Goal: Information Seeking & Learning: Learn about a topic

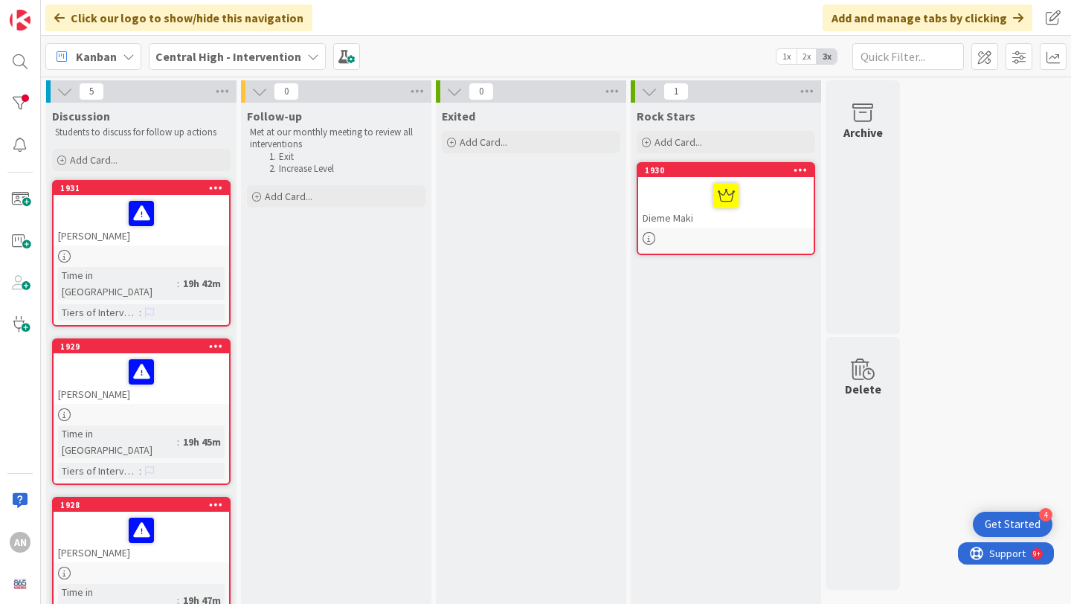
click at [205, 230] on div "[PERSON_NAME]" at bounding box center [142, 220] width 176 height 51
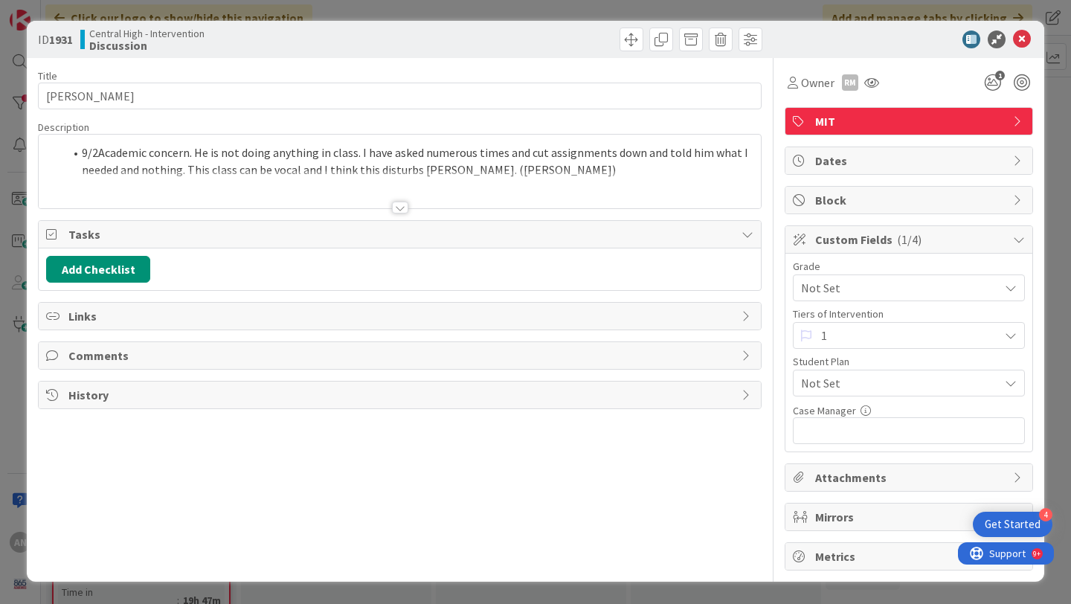
click at [541, 168] on div "9/2 Academic concern. He is not doing anything in class. I have asked numerous …" at bounding box center [400, 174] width 722 height 67
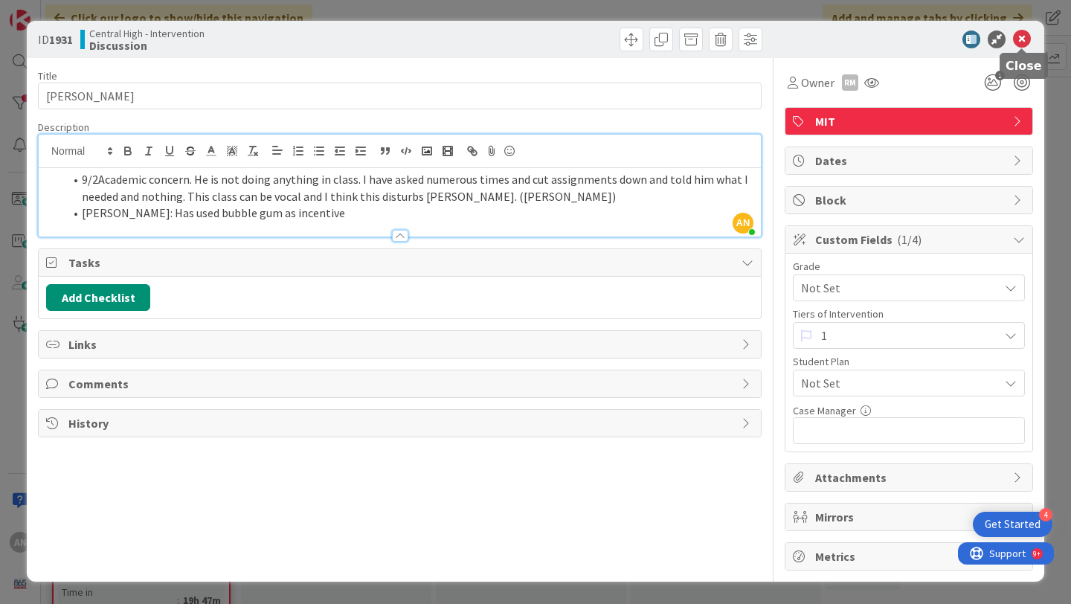
click at [1026, 36] on icon at bounding box center [1022, 39] width 18 height 18
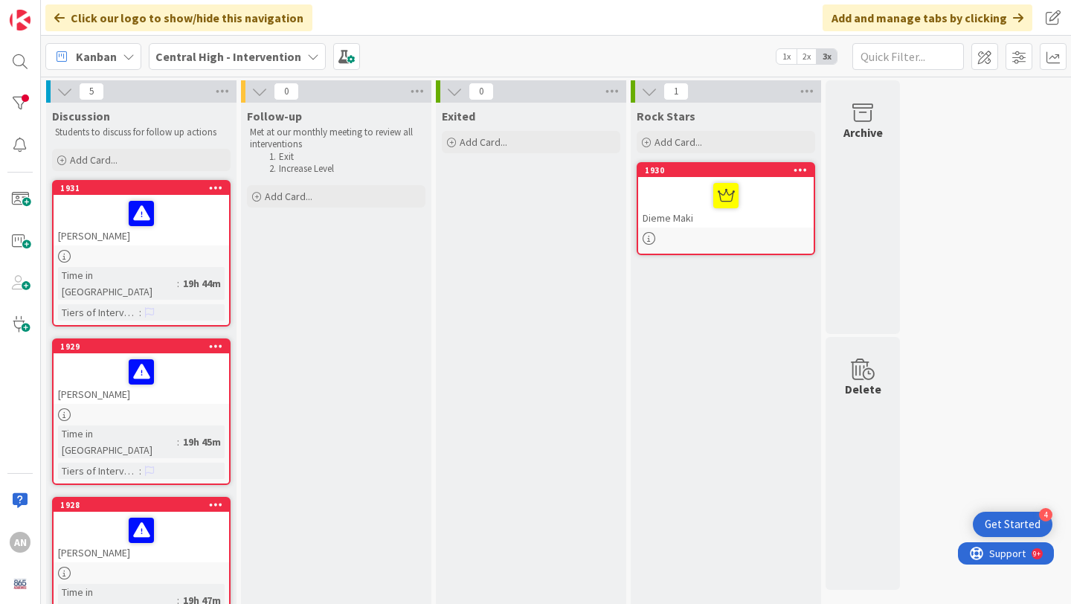
click at [177, 361] on div at bounding box center [141, 371] width 167 height 31
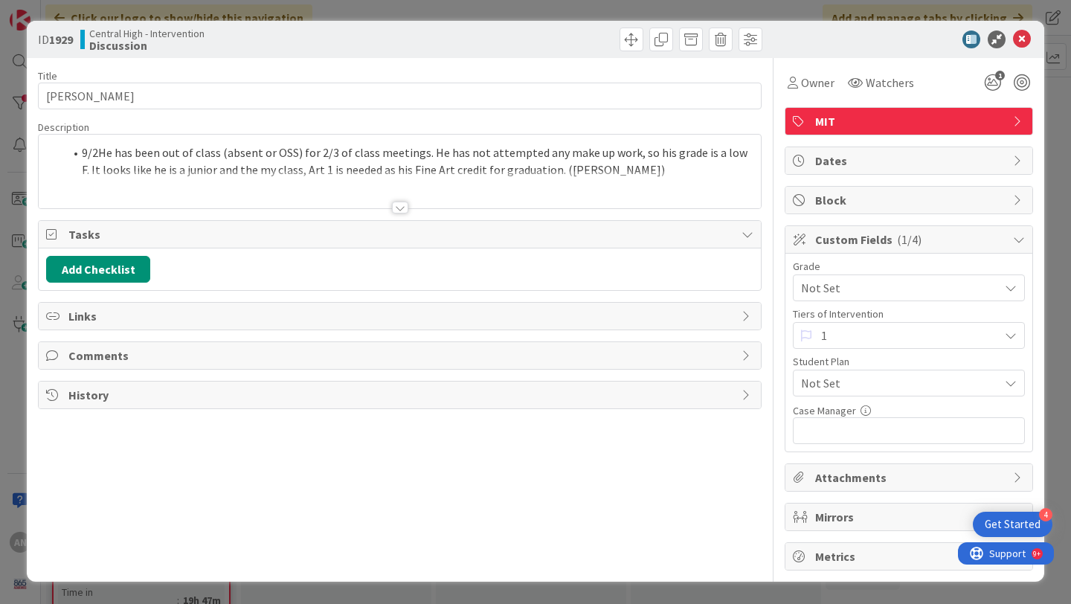
click at [611, 176] on div at bounding box center [400, 189] width 722 height 38
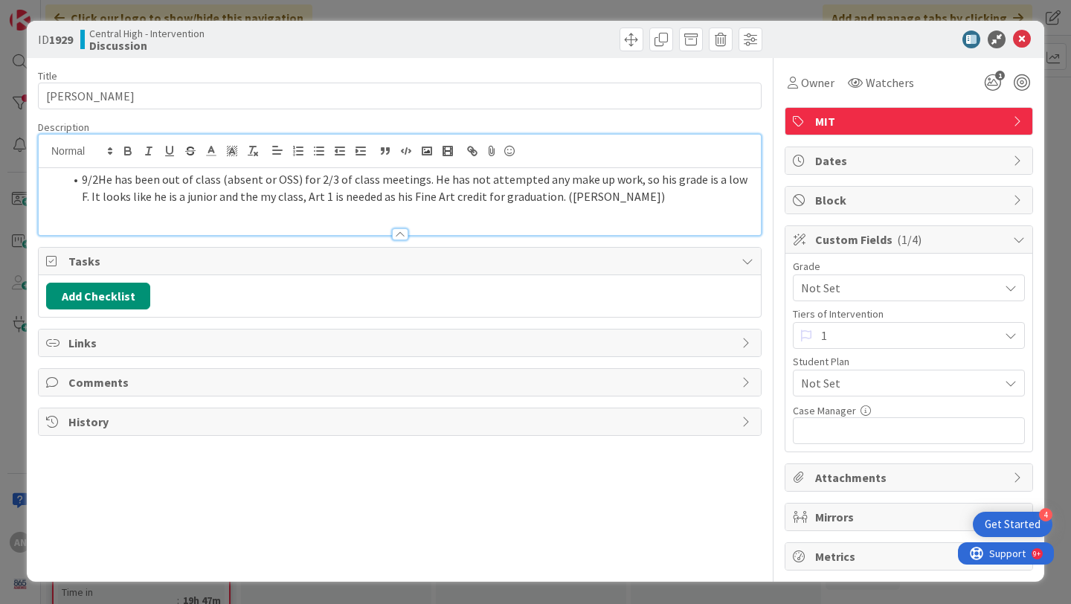
click at [596, 201] on li "9/2 He has been out of class (absent or OSS) for 2/3 of class meetings. He has …" at bounding box center [408, 187] width 689 height 33
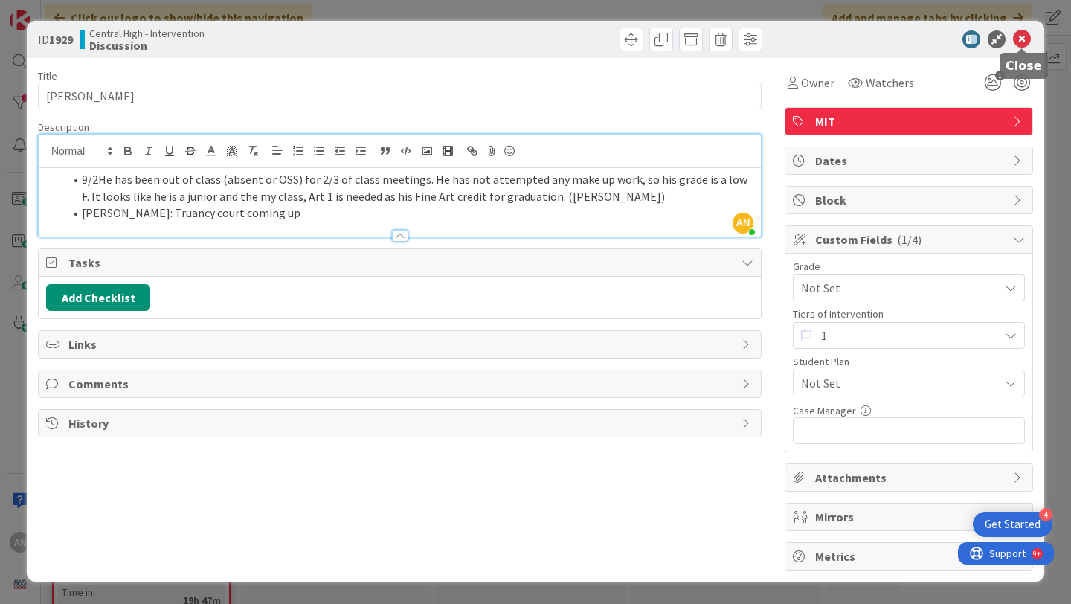
click at [1022, 30] on icon at bounding box center [1022, 39] width 18 height 18
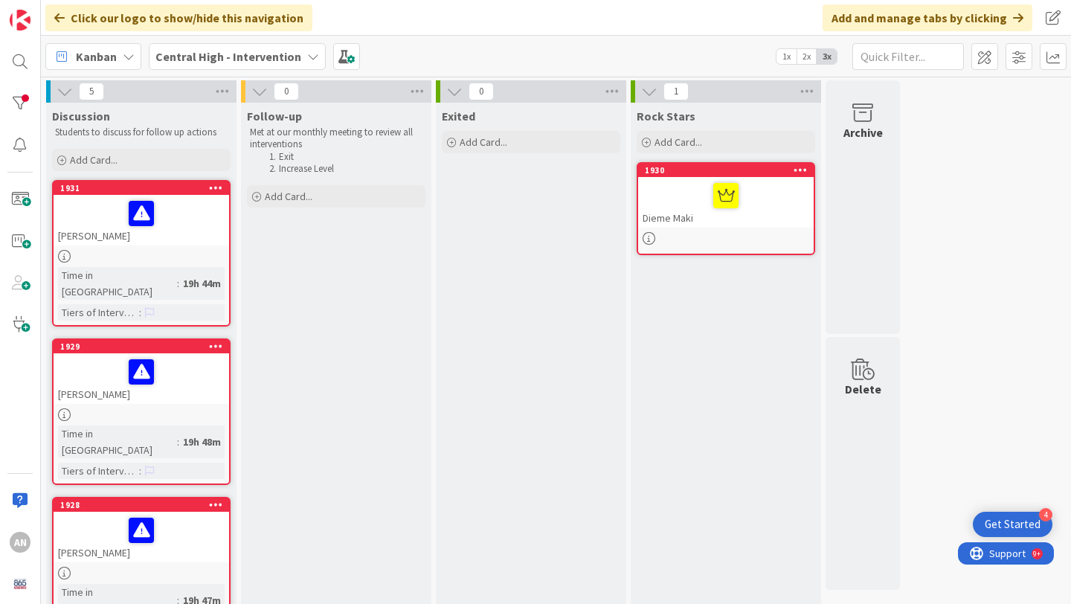
click at [192, 515] on div at bounding box center [141, 530] width 167 height 31
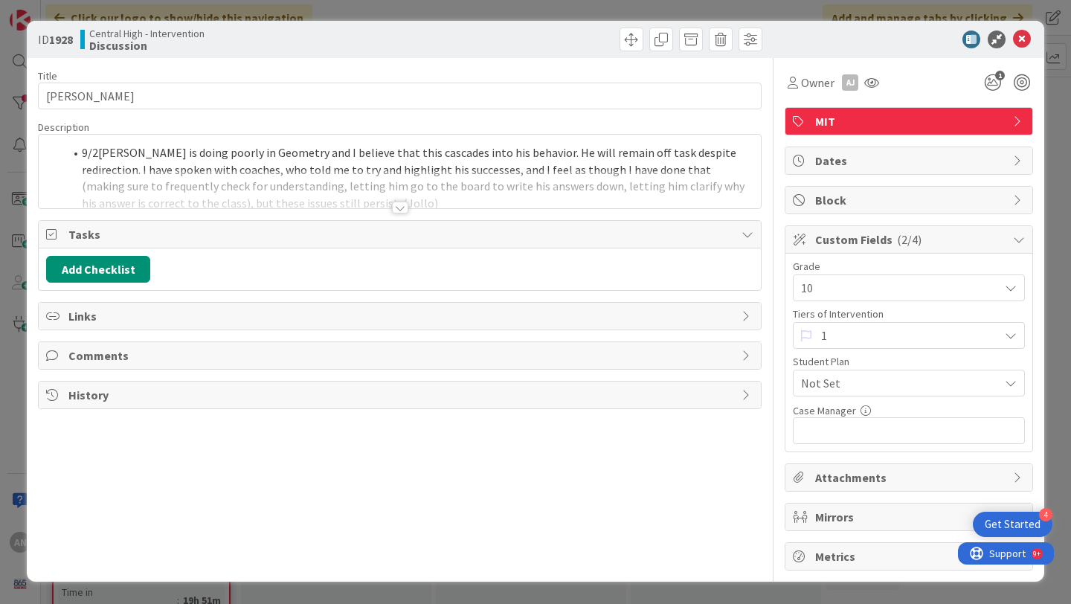
click at [376, 192] on div at bounding box center [400, 189] width 722 height 38
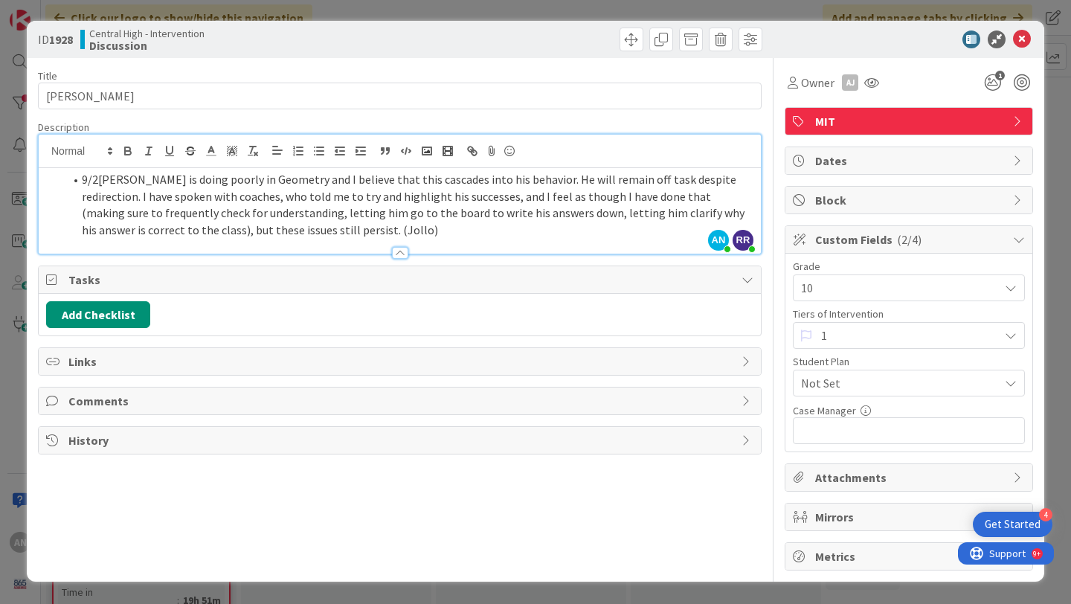
click at [350, 226] on li "9/2 [PERSON_NAME] is doing poorly in Geometry and I believe that this cascades …" at bounding box center [408, 205] width 689 height 68
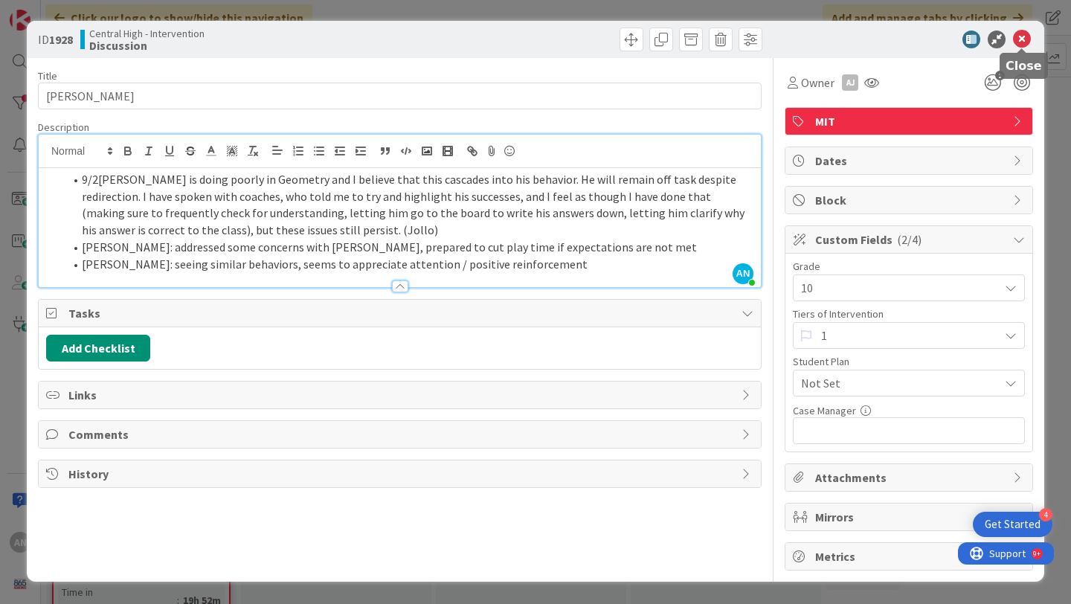
click at [1021, 36] on icon at bounding box center [1022, 39] width 18 height 18
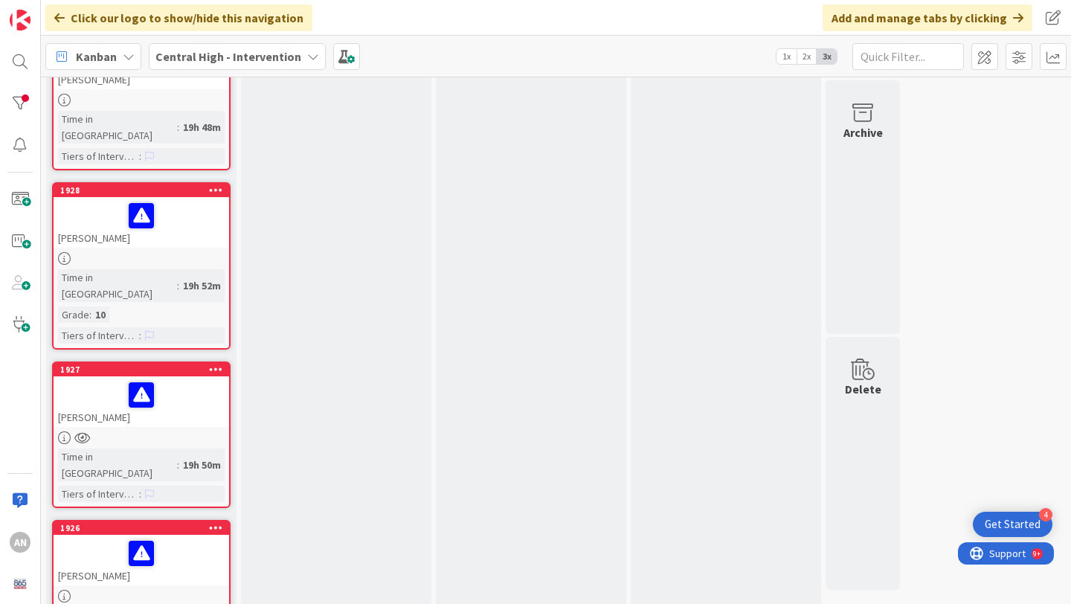
click at [185, 376] on div "[PERSON_NAME]" at bounding box center [142, 401] width 176 height 51
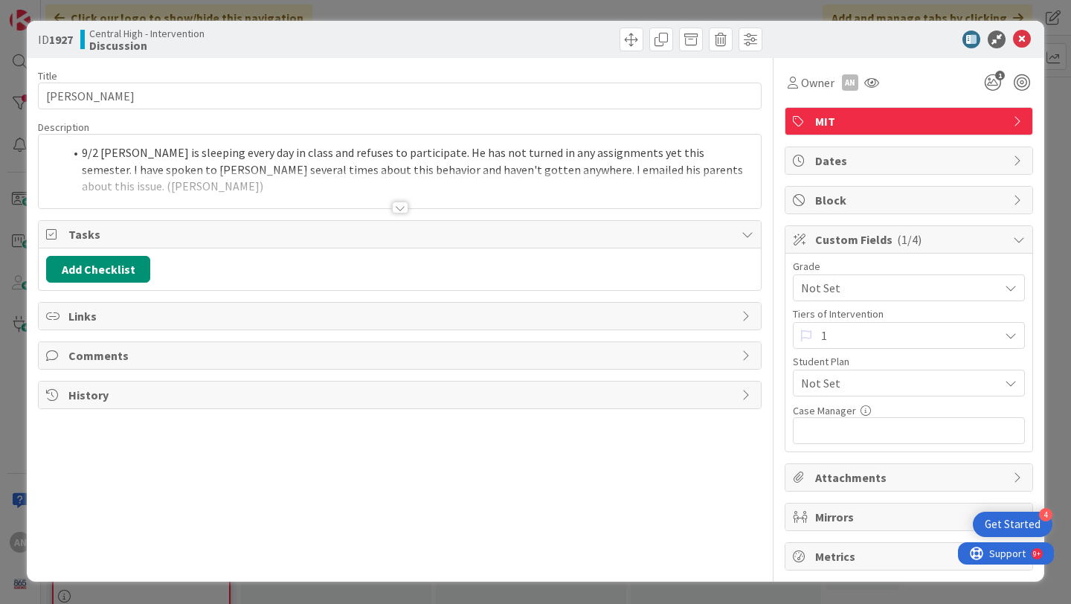
click at [405, 204] on div at bounding box center [400, 208] width 16 height 12
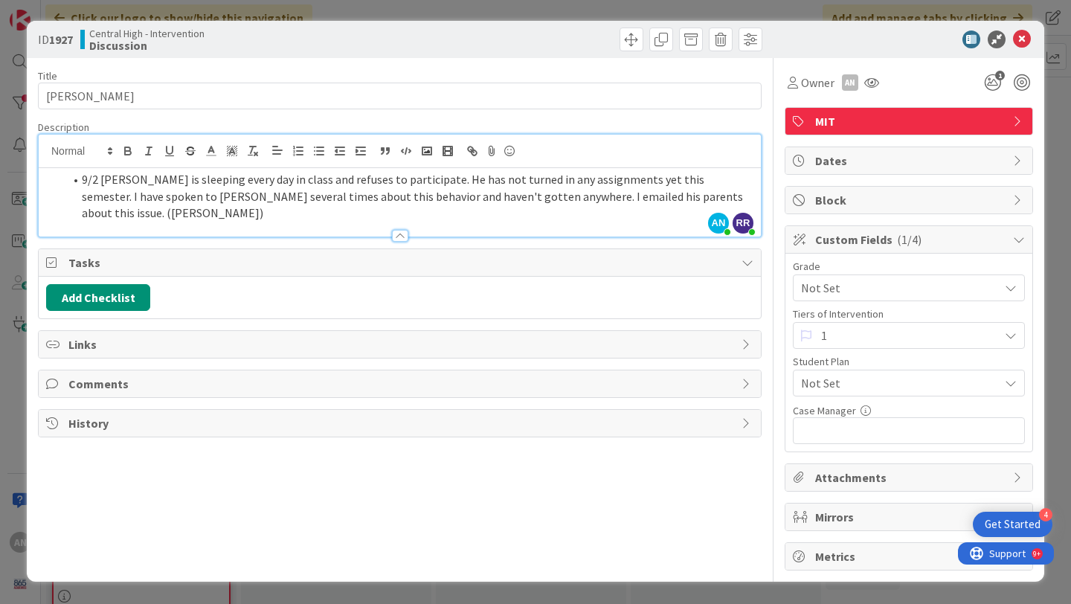
click at [752, 196] on li "9/2 [PERSON_NAME] is sleeping every day in class and refuses to participate. He…" at bounding box center [408, 196] width 689 height 51
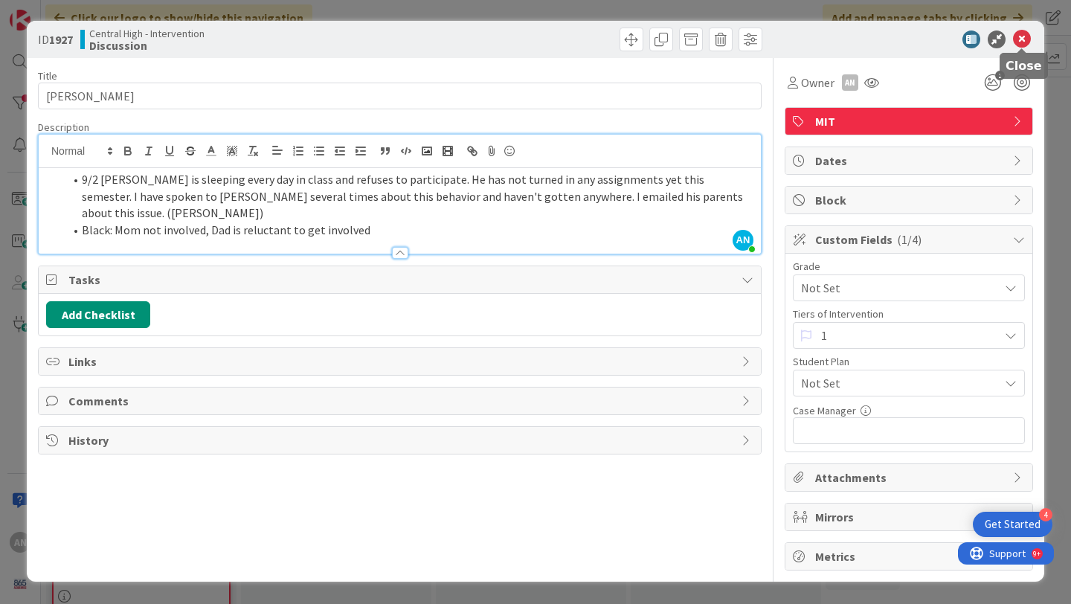
click at [1017, 43] on icon at bounding box center [1022, 39] width 18 height 18
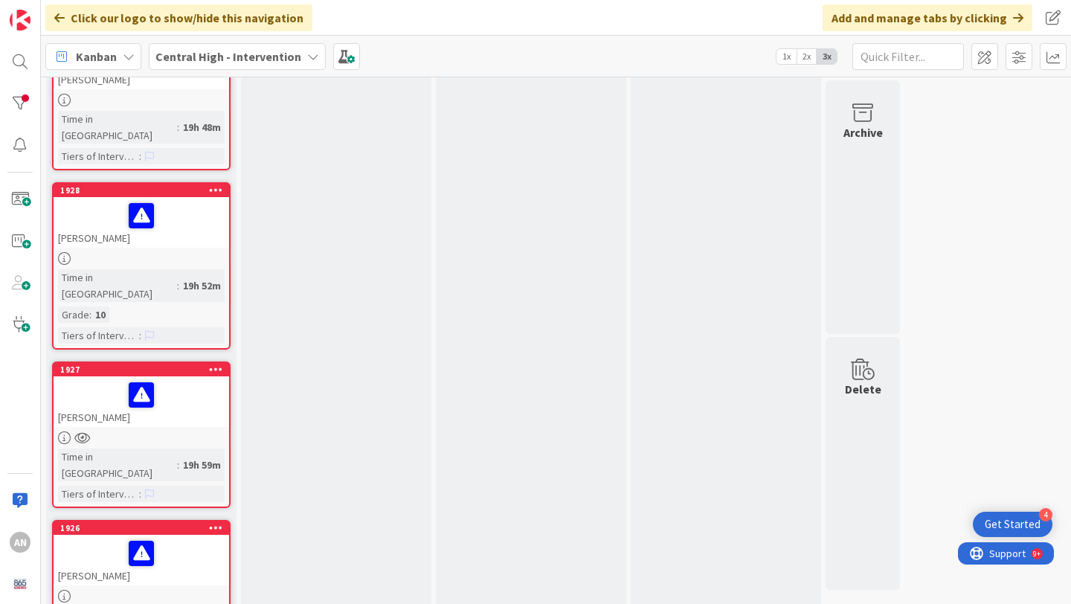
click at [196, 538] on div at bounding box center [141, 553] width 167 height 31
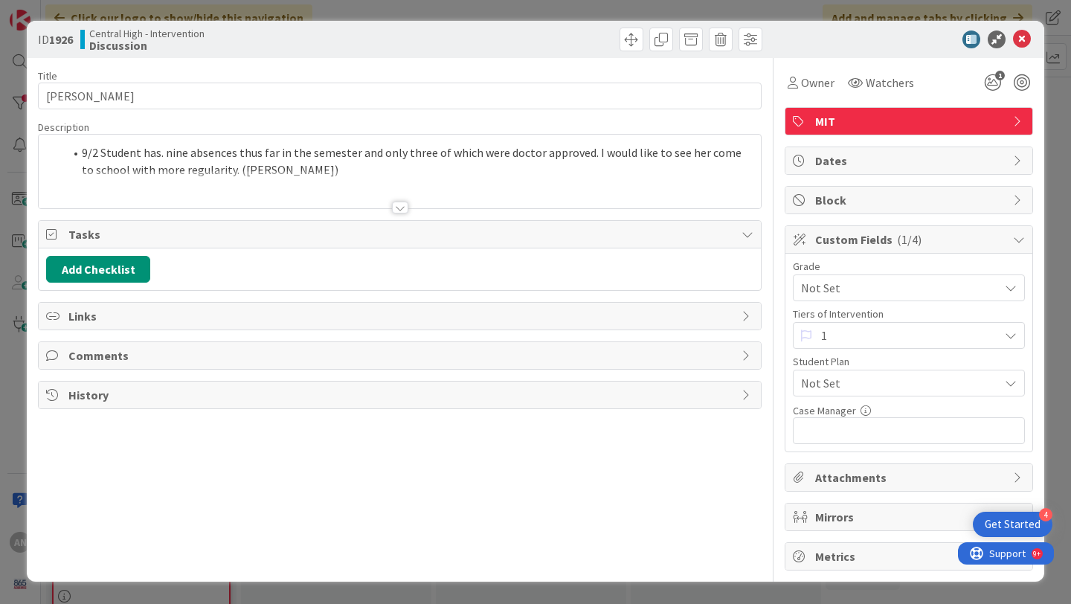
click at [290, 170] on div at bounding box center [400, 189] width 722 height 38
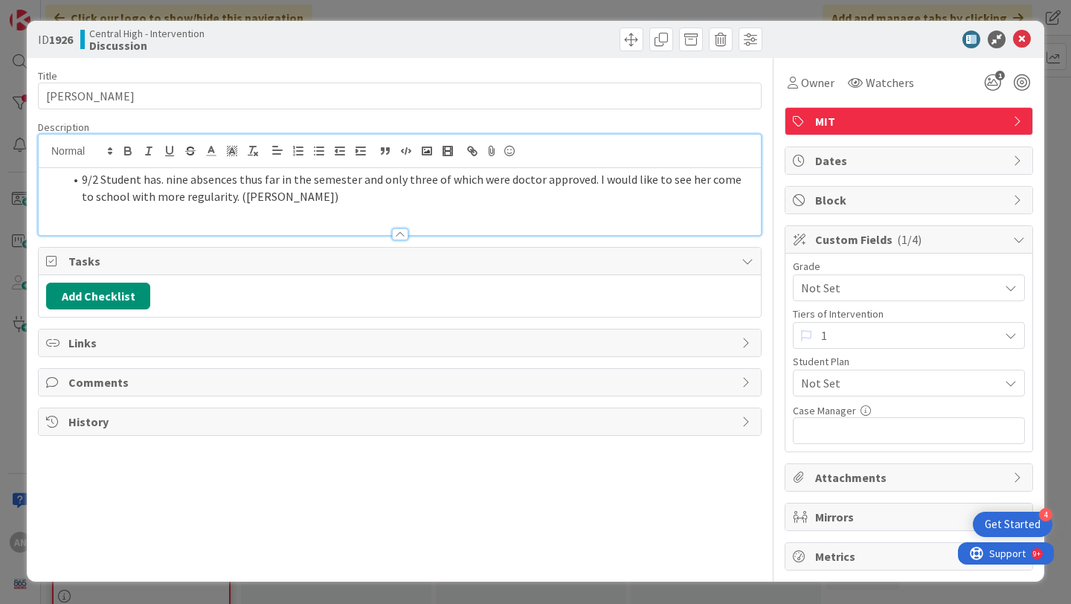
click at [283, 195] on li "9/2 Student has. nine absences thus far in the semester and only three of which…" at bounding box center [408, 187] width 689 height 33
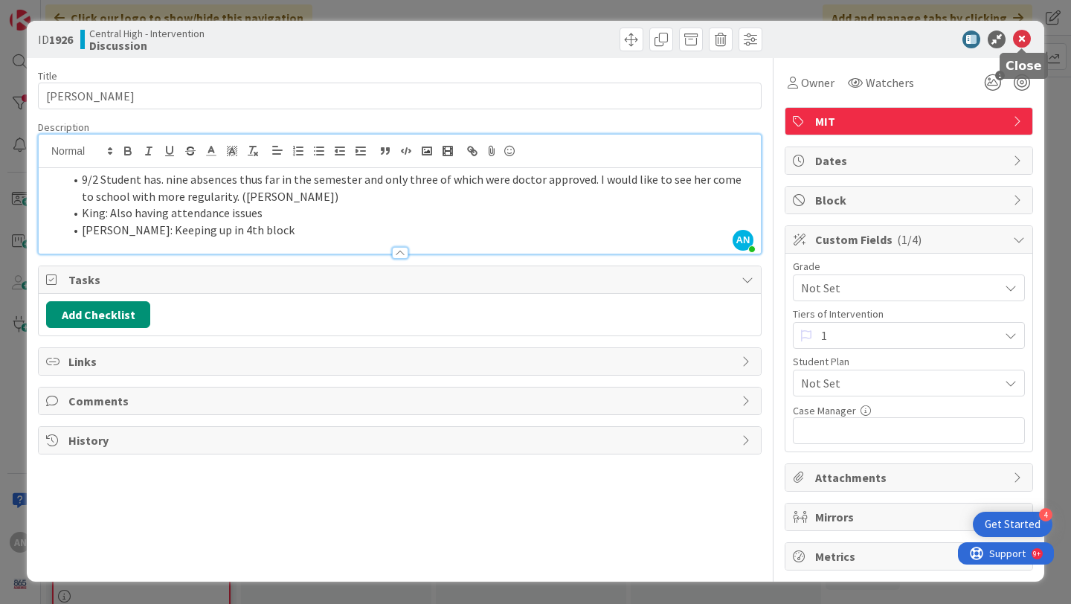
click at [1018, 37] on icon at bounding box center [1022, 39] width 18 height 18
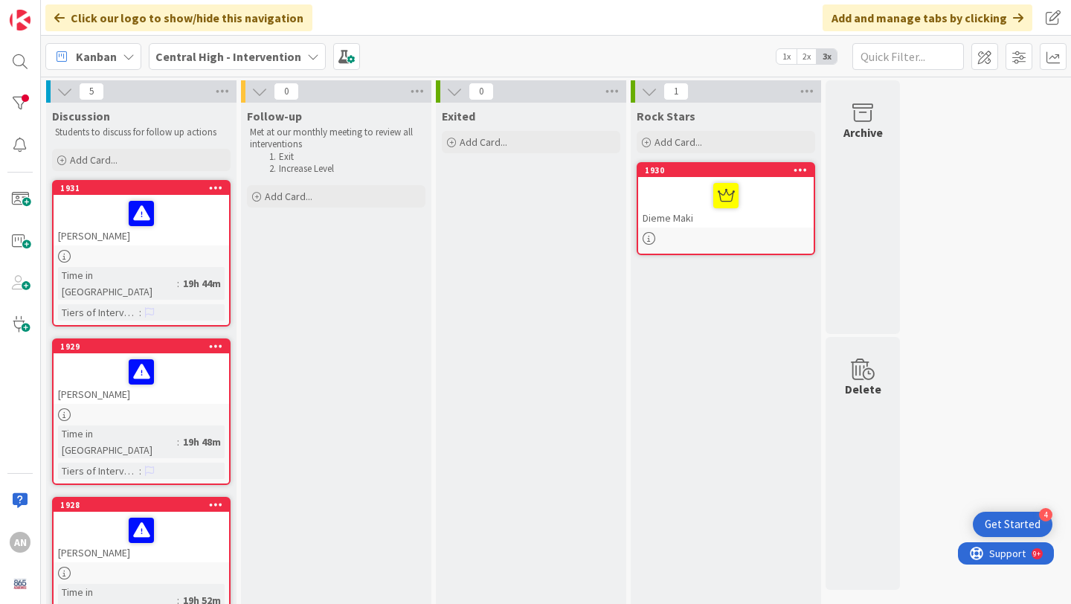
click at [777, 212] on div "Dieme Maki" at bounding box center [726, 202] width 176 height 51
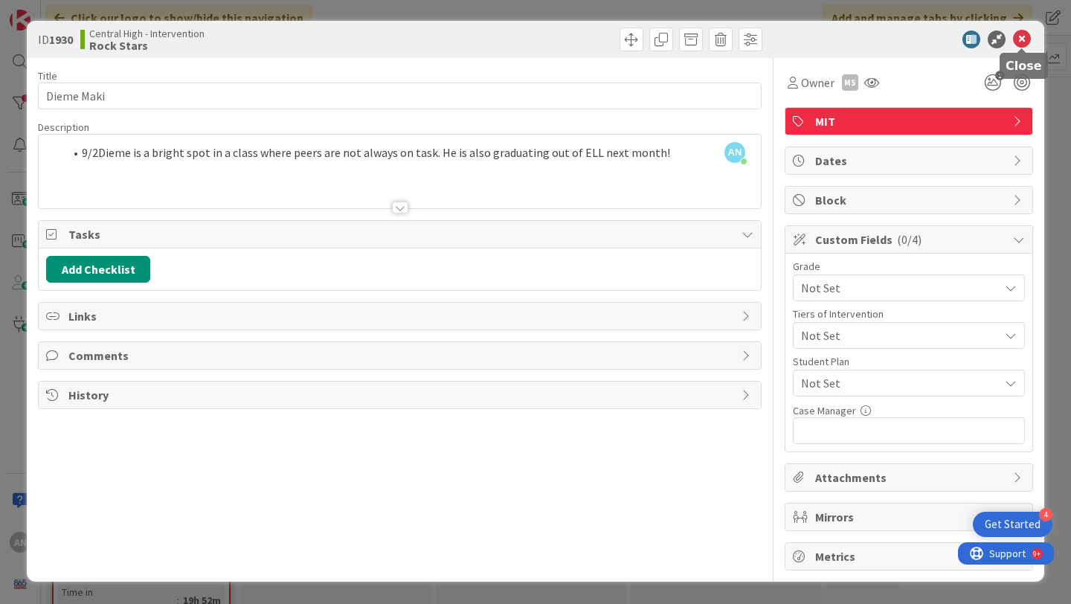
click at [1023, 36] on icon at bounding box center [1022, 39] width 18 height 18
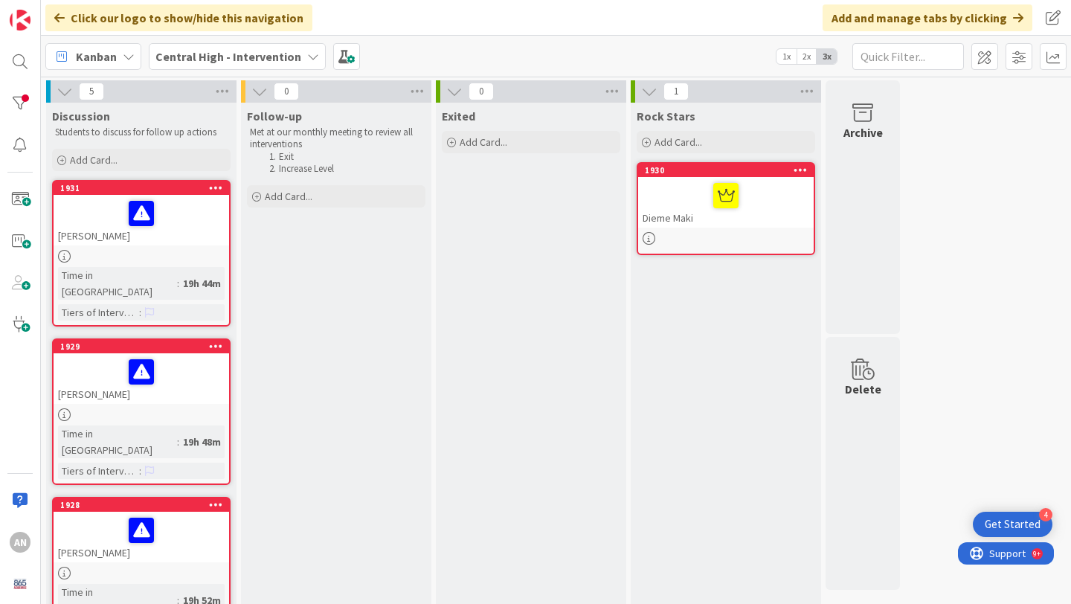
click at [209, 231] on div "[PERSON_NAME]" at bounding box center [142, 220] width 176 height 51
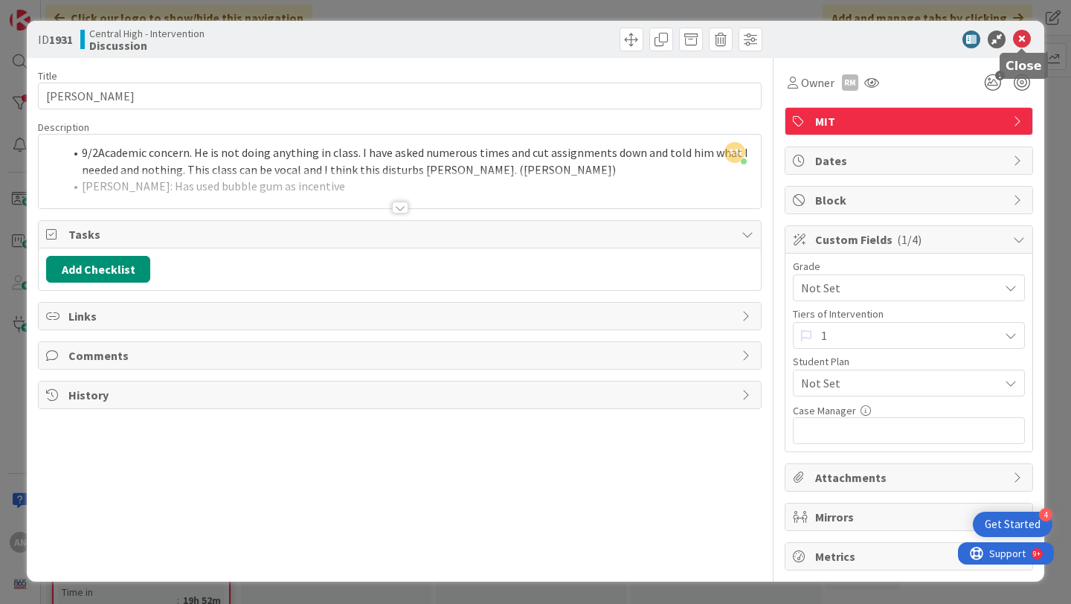
click at [1024, 37] on icon at bounding box center [1022, 39] width 18 height 18
